Goal: Use online tool/utility: Utilize a website feature to perform a specific function

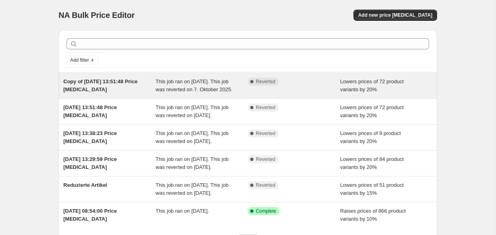
click at [209, 91] on span "This job ran on 27. September 2025. This job was reverted on 7. Oktober 2025." at bounding box center [194, 86] width 77 height 14
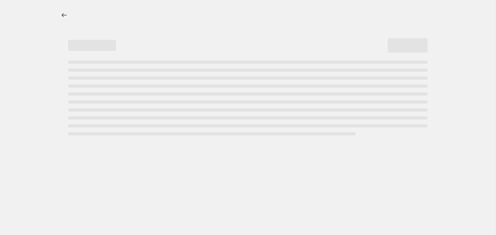
select select "percentage"
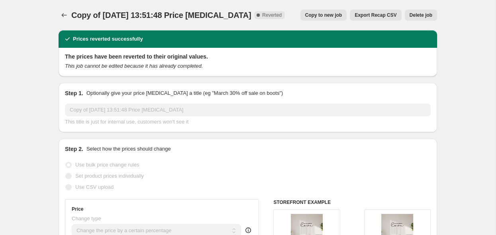
click at [331, 16] on span "Copy to new job" at bounding box center [323, 15] width 37 height 6
select select "percentage"
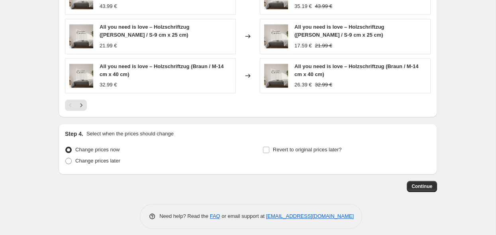
scroll to position [642, 0]
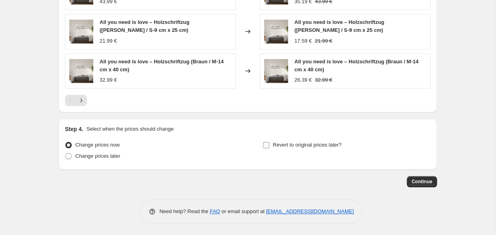
click at [289, 147] on span "Revert to original prices later?" at bounding box center [307, 145] width 69 height 6
click at [269, 147] on input "Revert to original prices later?" at bounding box center [266, 145] width 6 height 6
checkbox input "true"
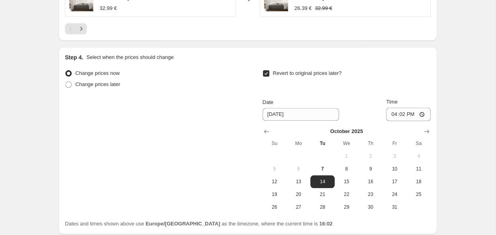
scroll to position [726, 0]
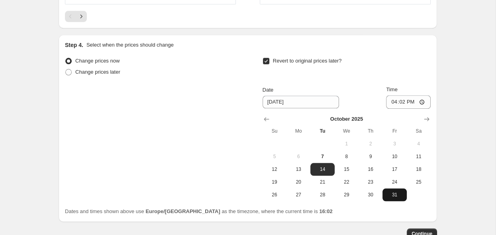
click at [396, 196] on span "31" at bounding box center [395, 195] width 18 height 6
type input "10/31/2025"
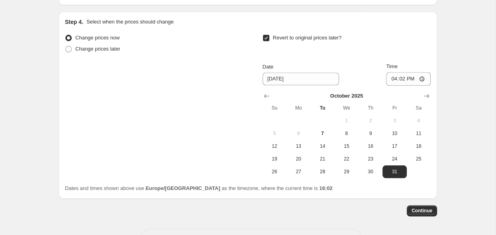
scroll to position [768, 0]
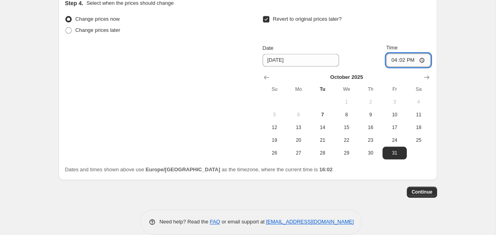
click at [423, 59] on input "16:02" at bounding box center [408, 60] width 45 height 14
click at [430, 59] on input "16:02" at bounding box center [408, 60] width 45 height 14
click at [427, 59] on input "16:02" at bounding box center [408, 60] width 45 height 14
type input "07:00"
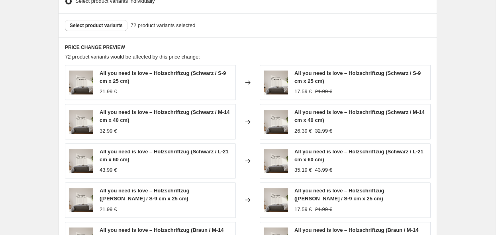
scroll to position [516, 0]
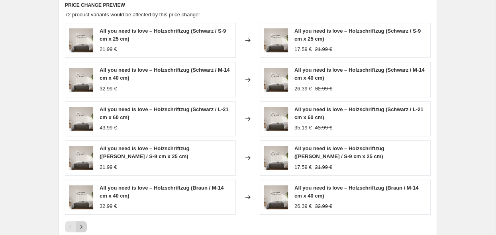
click at [82, 229] on icon "Next" at bounding box center [81, 227] width 8 height 8
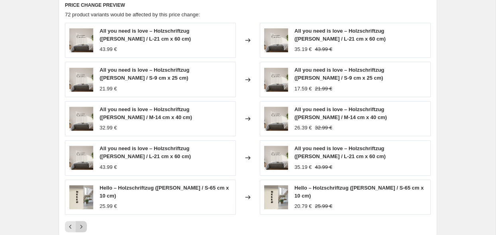
click at [79, 223] on icon "Next" at bounding box center [81, 227] width 8 height 8
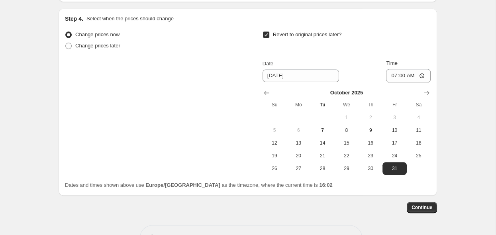
scroll to position [765, 0]
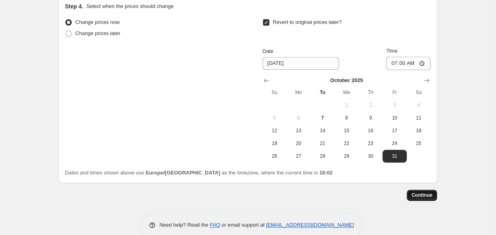
click at [417, 190] on button "Continue" at bounding box center [422, 195] width 30 height 11
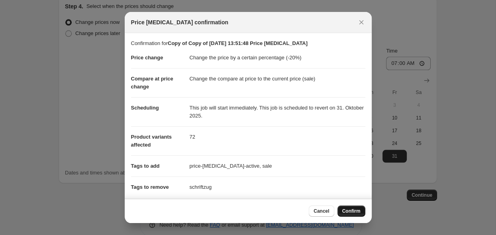
click at [344, 212] on span "Confirm" at bounding box center [351, 211] width 18 height 6
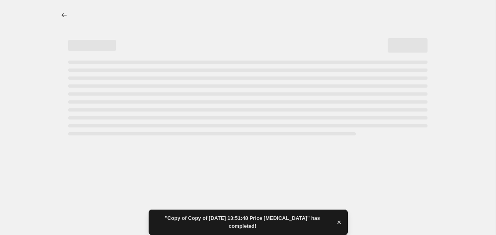
select select "percentage"
